Goal: Task Accomplishment & Management: Manage account settings

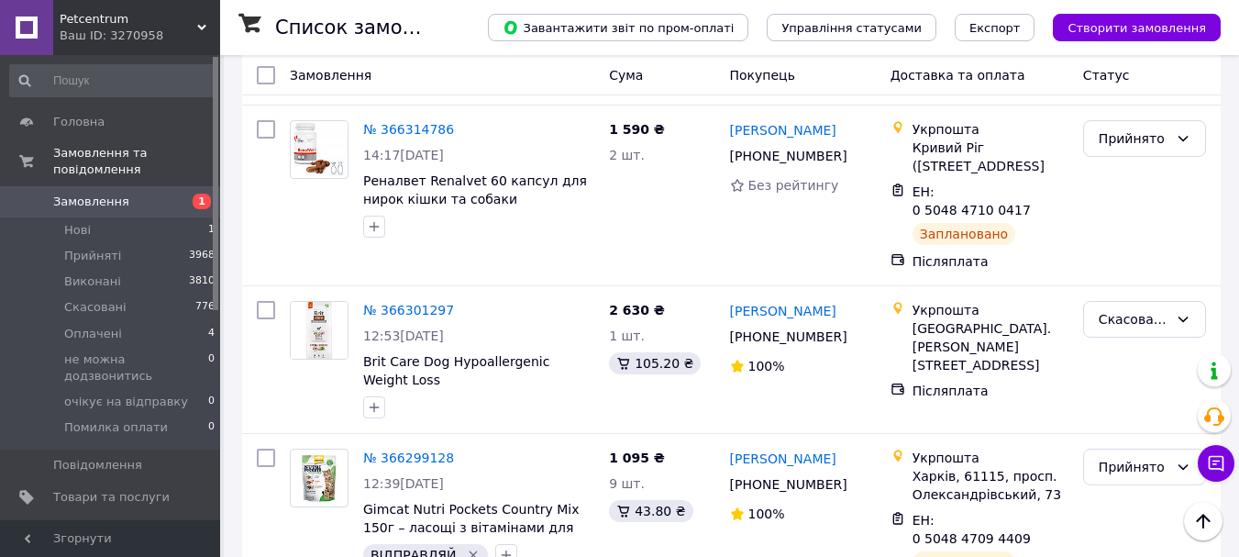
scroll to position [367, 0]
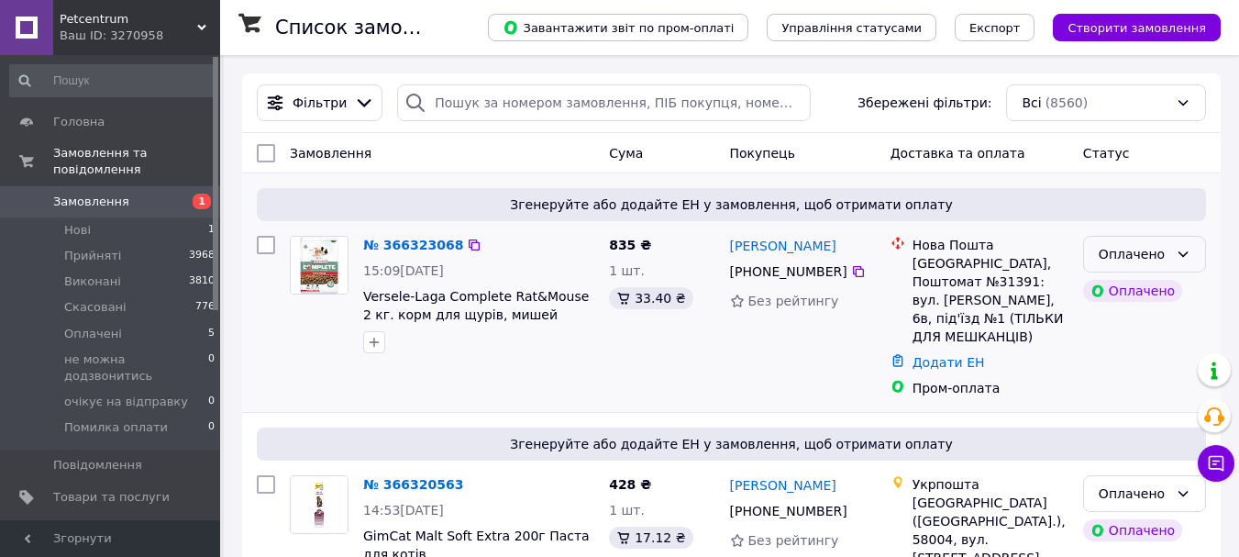
click at [1187, 252] on icon at bounding box center [1183, 254] width 10 height 6
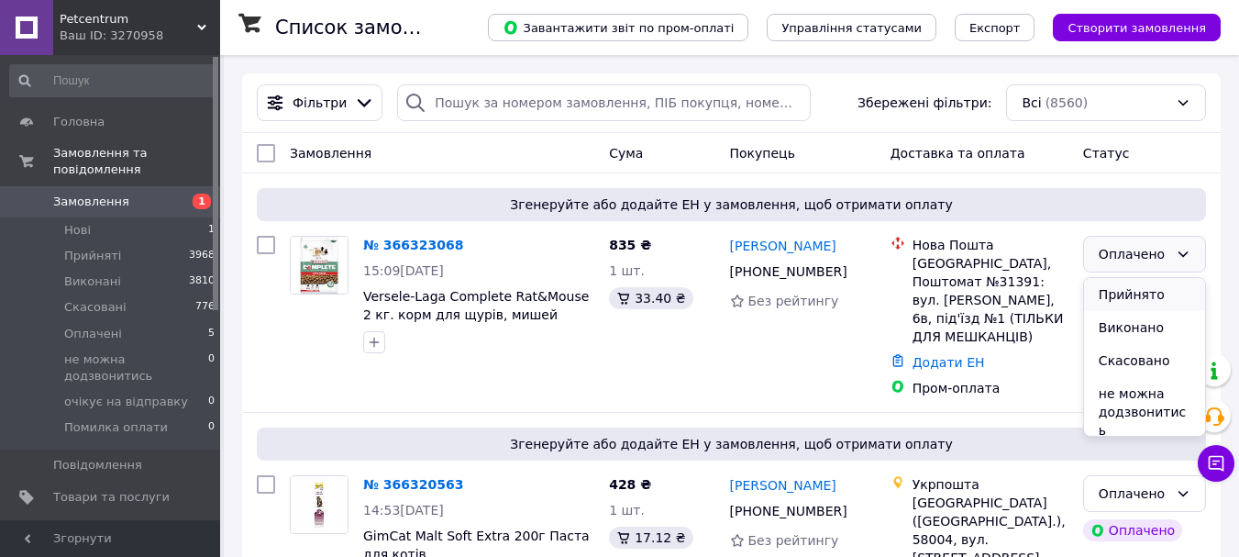
click at [1158, 298] on li "Прийнято" at bounding box center [1144, 294] width 121 height 33
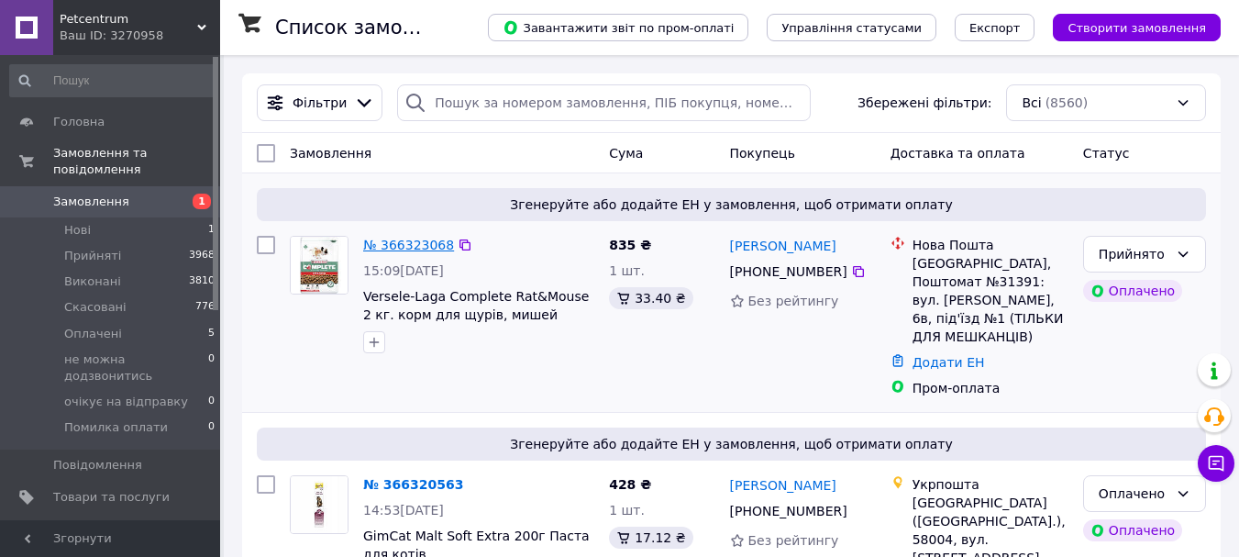
click at [410, 244] on link "№ 366323068" at bounding box center [408, 244] width 91 height 15
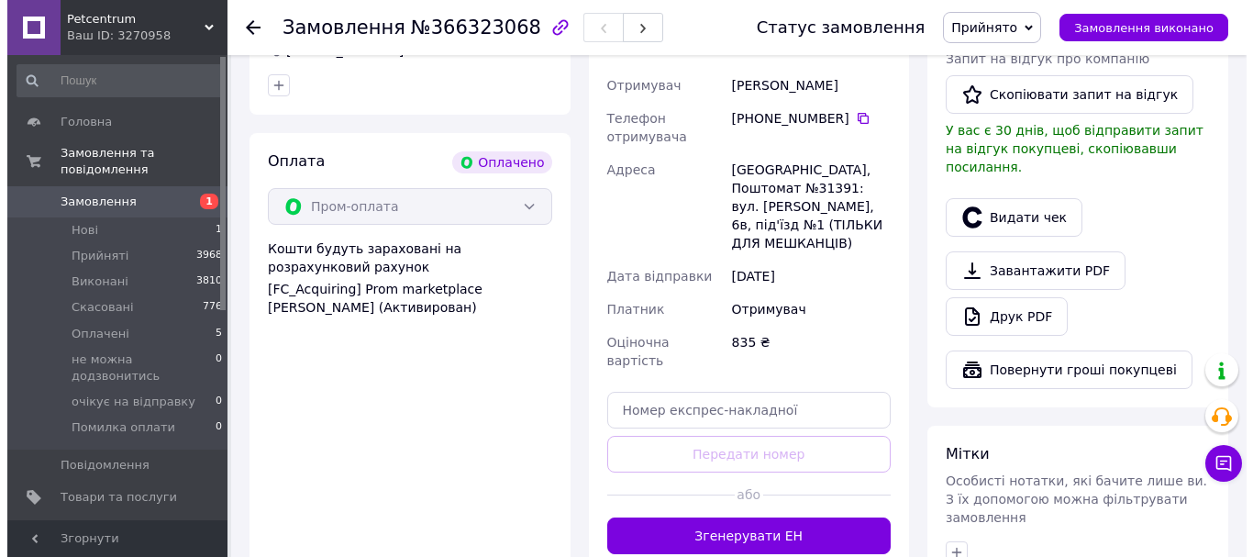
scroll to position [642, 0]
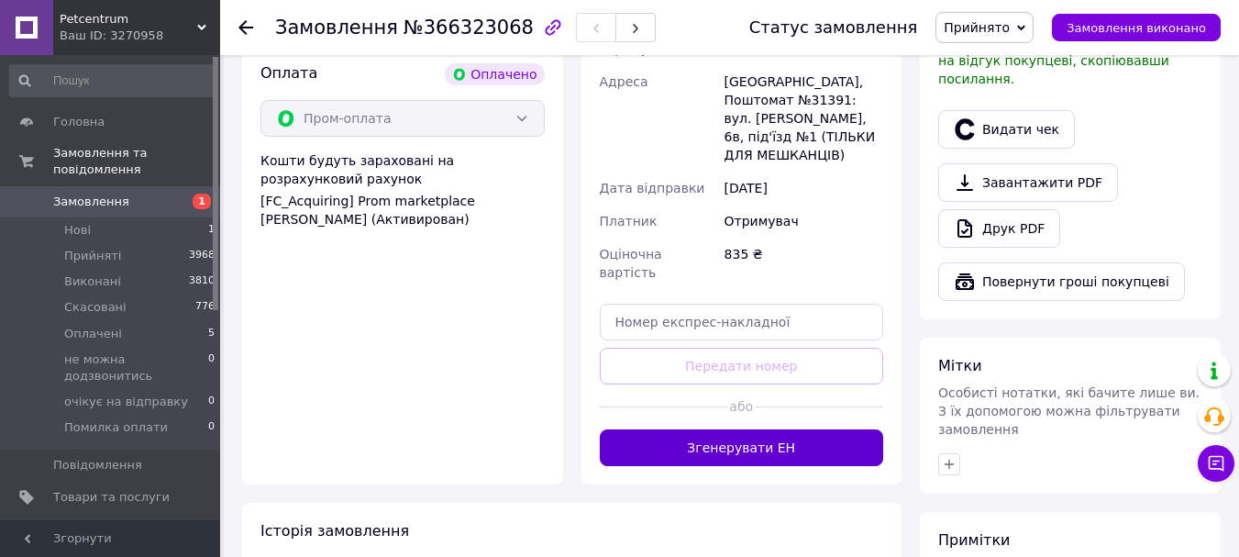
click at [682, 429] on button "Згенерувати ЕН" at bounding box center [742, 447] width 284 height 37
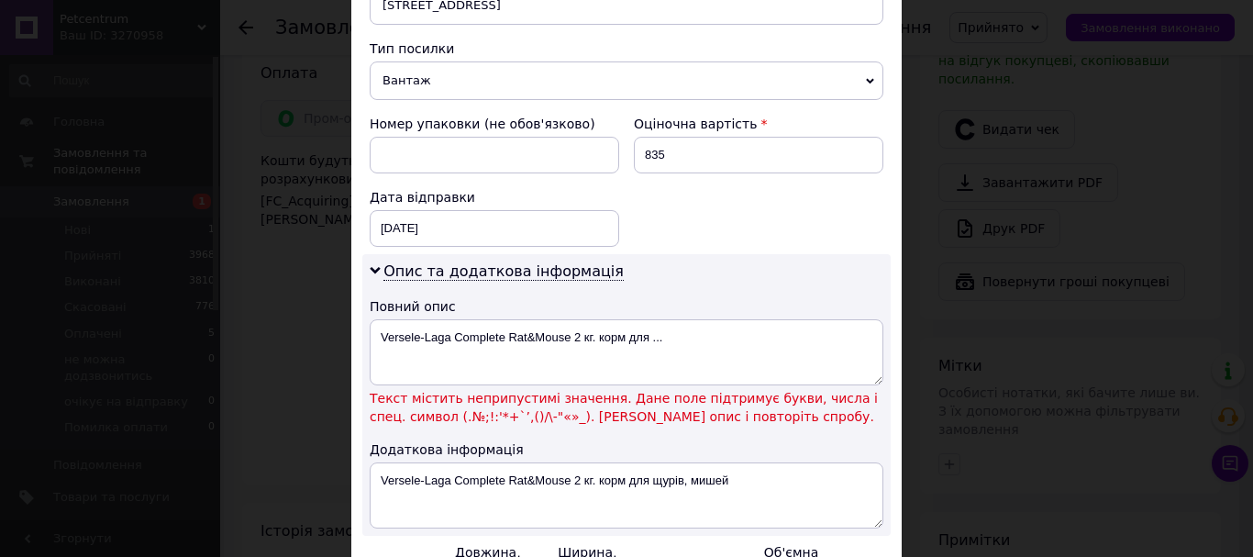
scroll to position [734, 0]
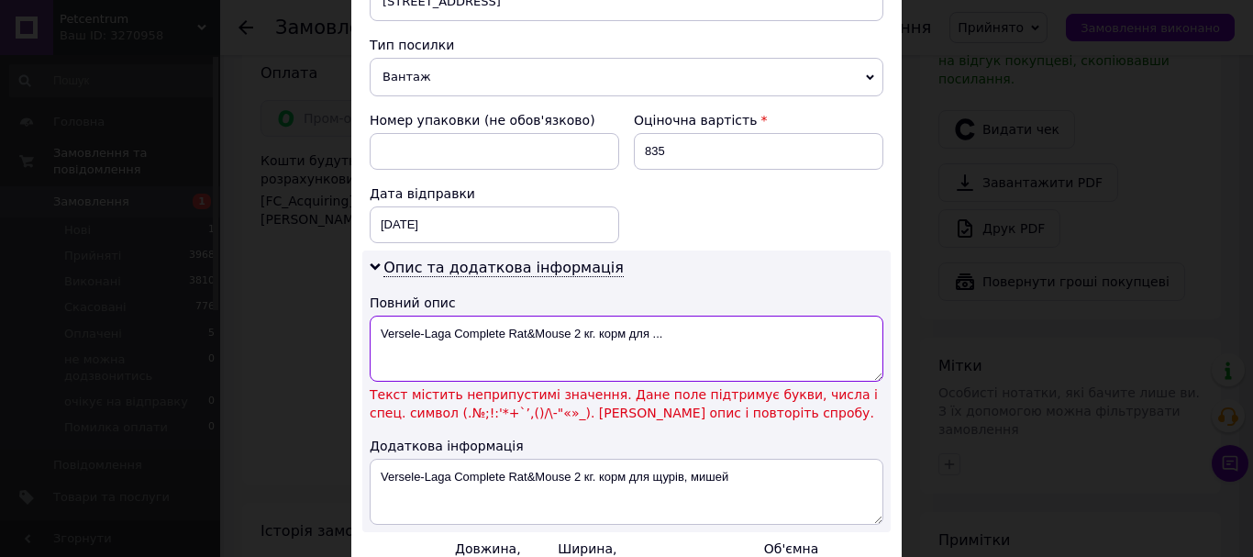
click at [531, 315] on textarea "Versele-Laga Complete Rat&Mouse 2 кг. корм для ..." at bounding box center [626, 348] width 513 height 66
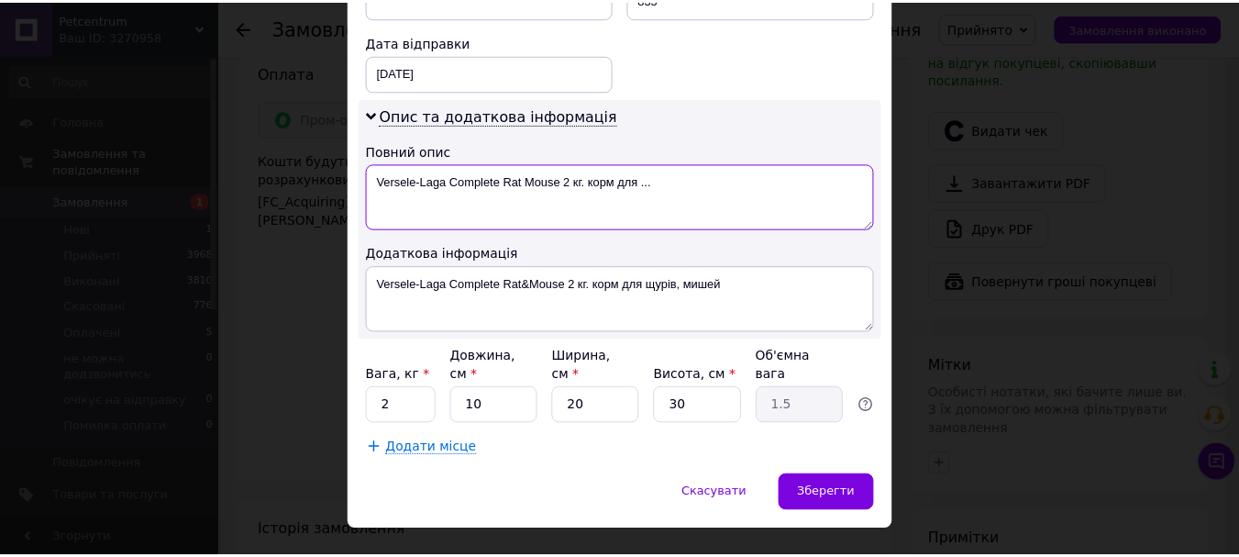
scroll to position [887, 0]
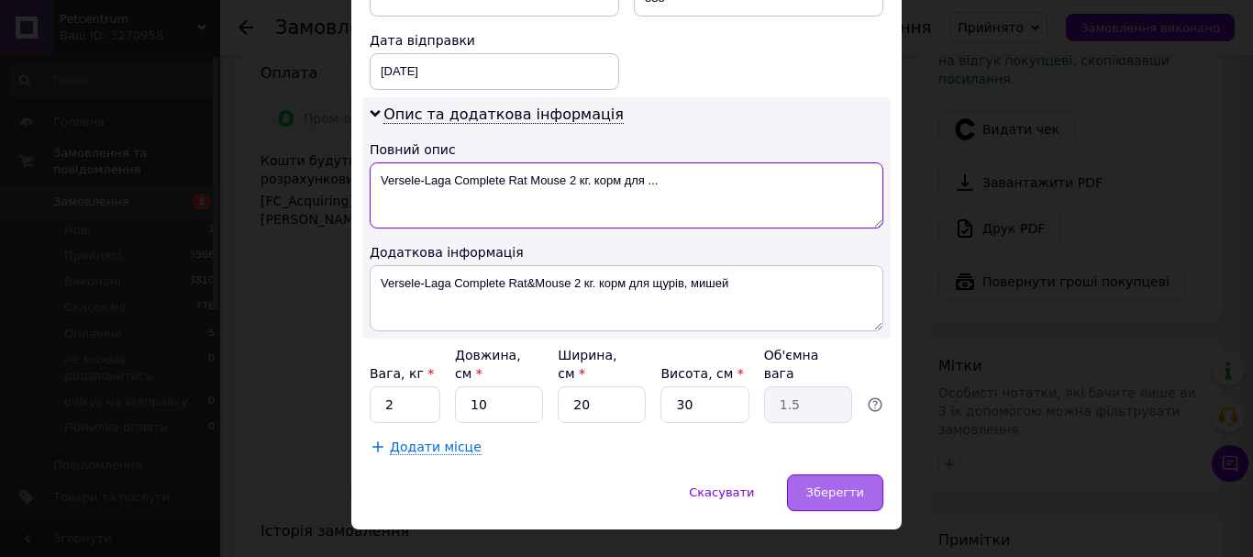
type textarea "Versele-Laga Complete Rat Mouse 2 кг. корм для ..."
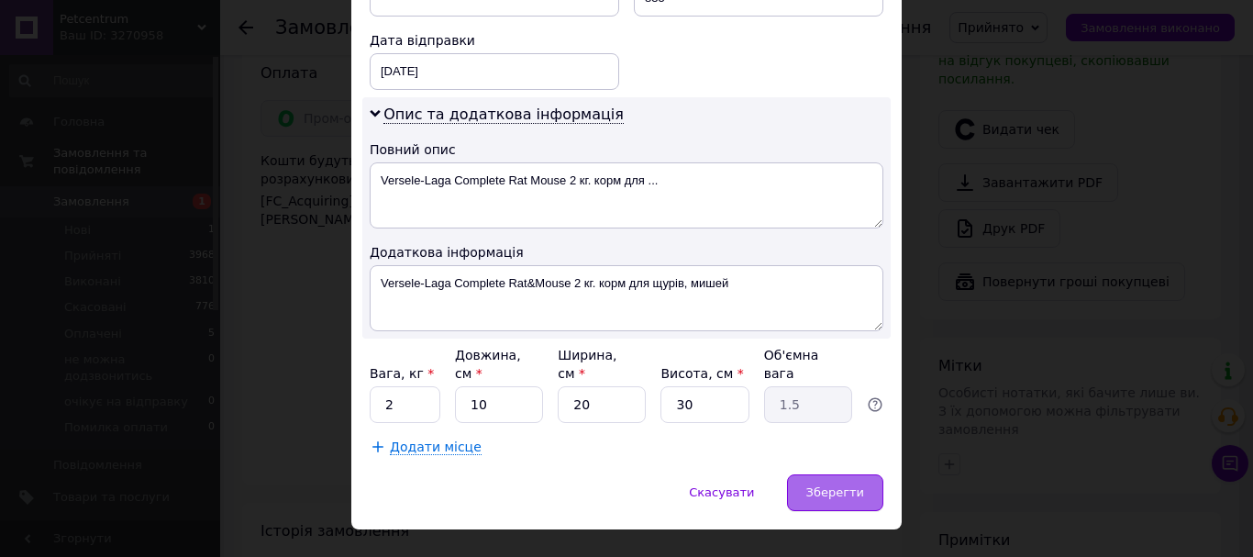
click at [827, 485] on span "Зберегти" at bounding box center [835, 492] width 58 height 14
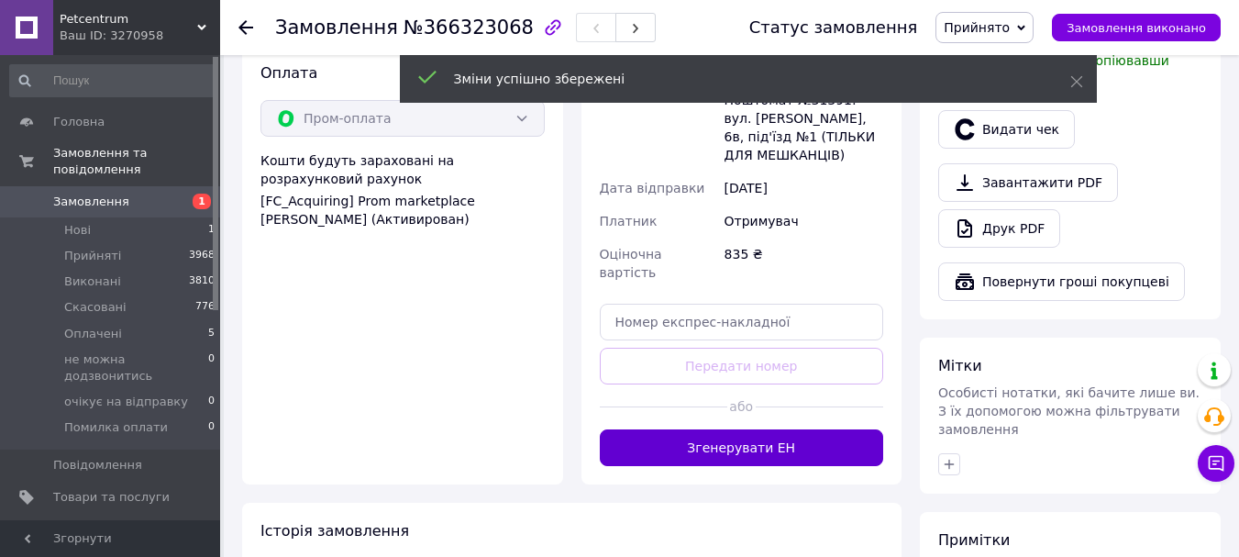
click at [811, 429] on button "Згенерувати ЕН" at bounding box center [742, 447] width 284 height 37
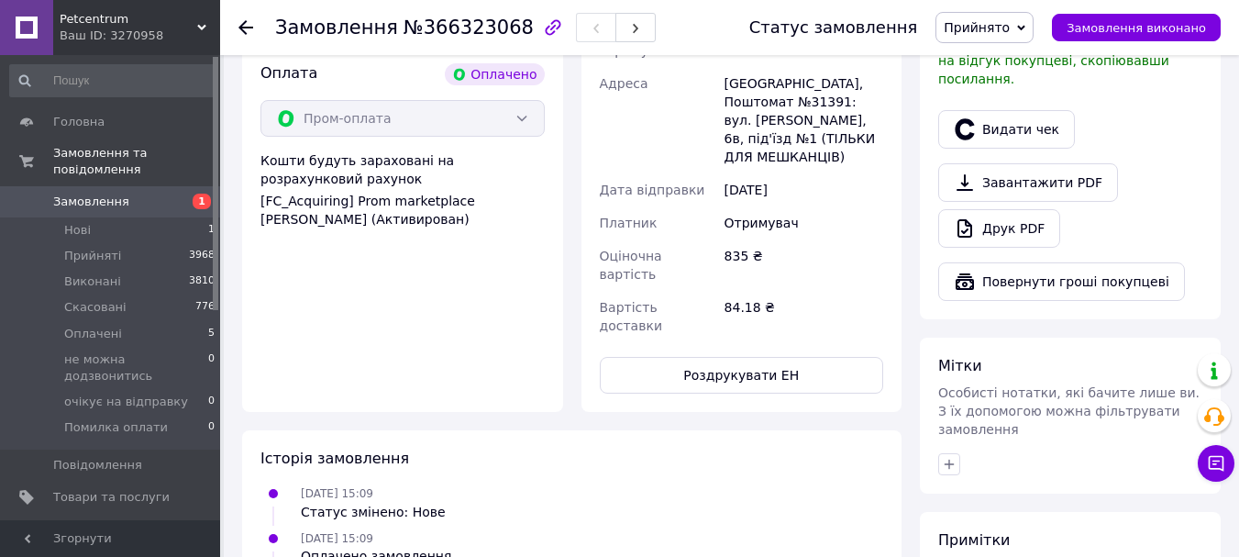
click at [957, 453] on button "button" at bounding box center [949, 464] width 22 height 22
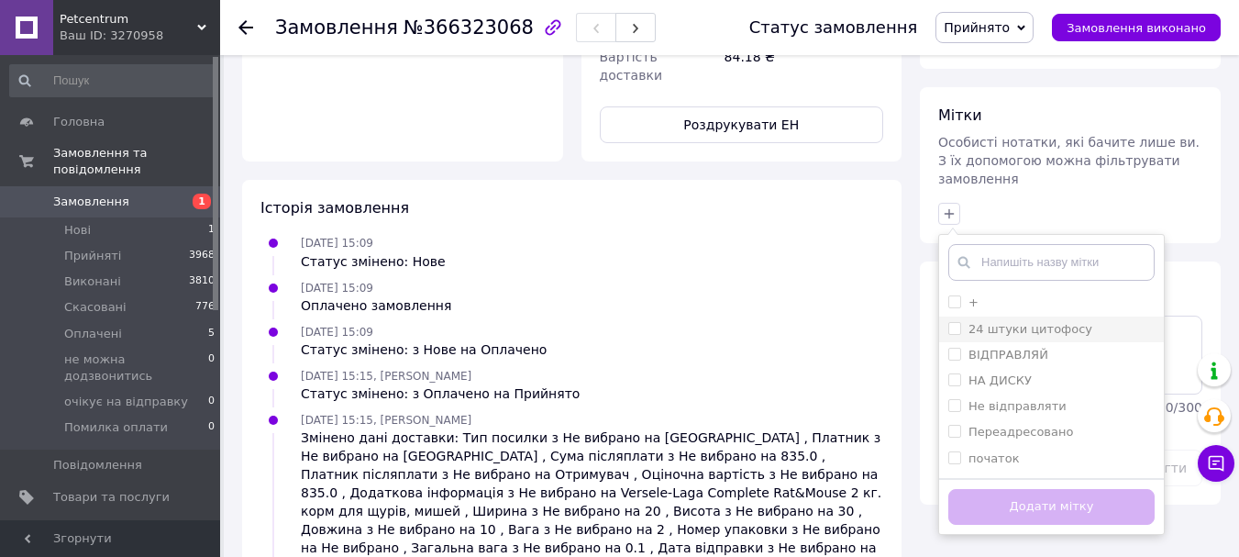
scroll to position [917, 0]
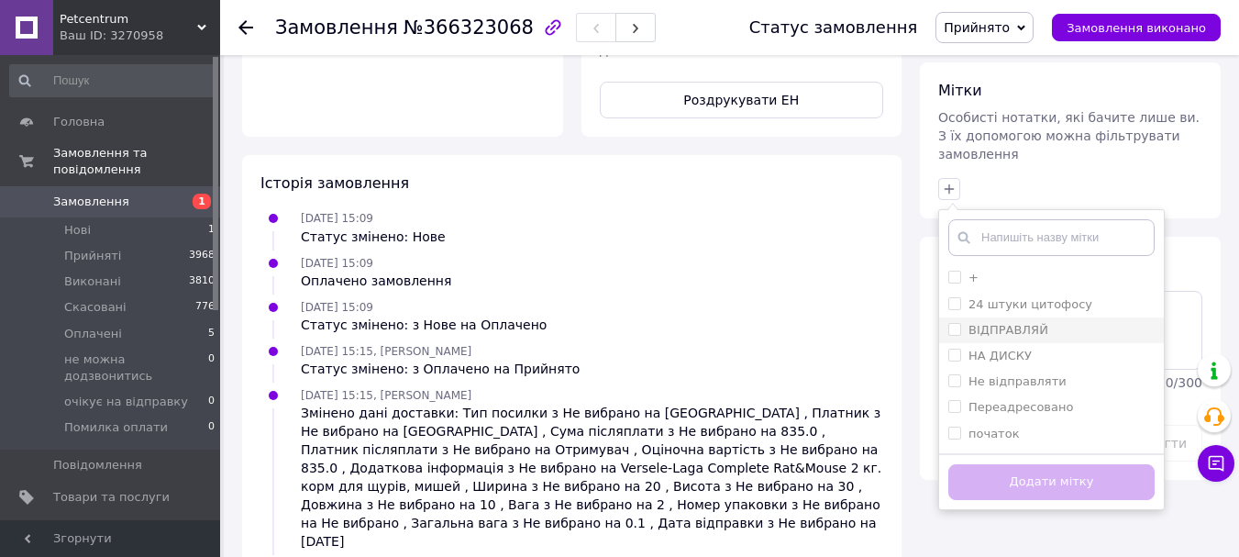
click at [949, 323] on input "ВІДПРАВЛЯЙ" at bounding box center [954, 329] width 12 height 12
checkbox input "true"
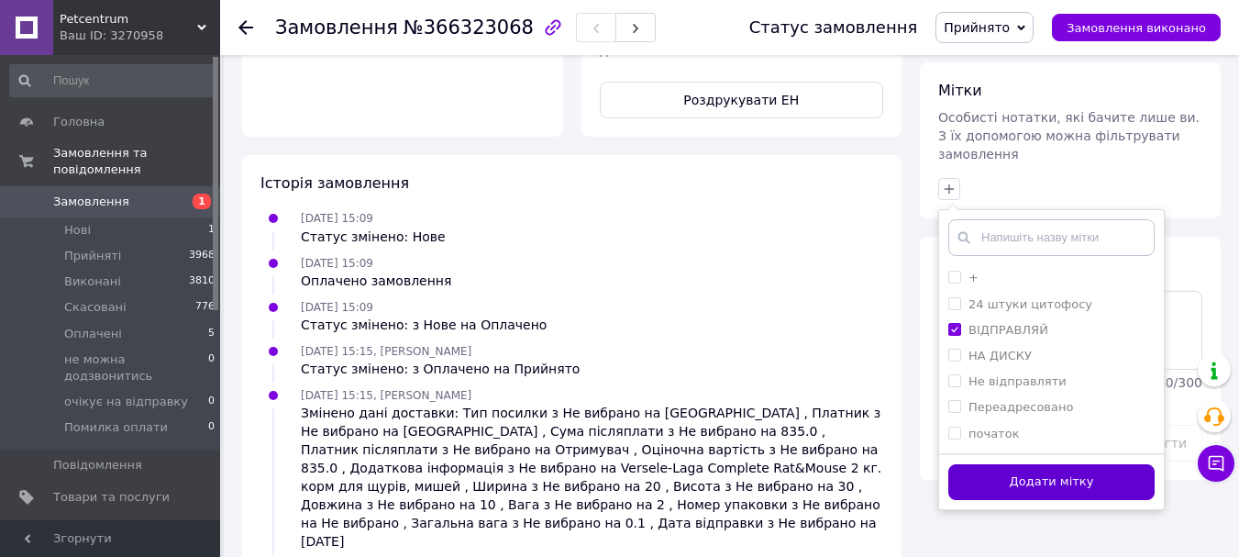
click at [994, 464] on button "Додати мітку" at bounding box center [1051, 482] width 206 height 36
